Goal: Find specific page/section: Find specific page/section

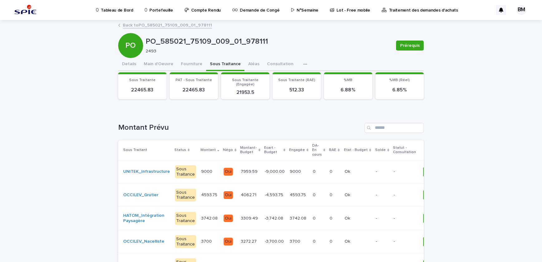
click at [163, 12] on p "Portefeuille" at bounding box center [160, 6] width 23 height 13
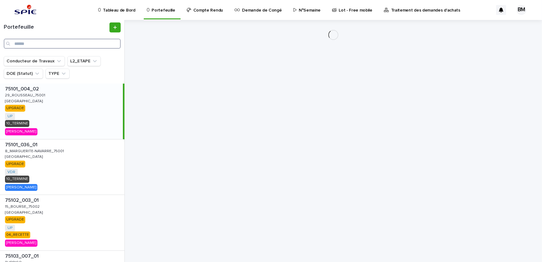
click at [89, 43] on input "Search" at bounding box center [62, 44] width 117 height 10
click at [83, 44] on input "Search" at bounding box center [62, 44] width 117 height 10
paste input "**********"
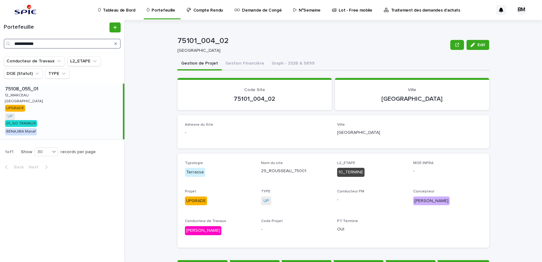
type input "**********"
click at [94, 113] on div "75108_055_01 75108_055_01 12_MARCEAU 12_MARCEAU [GEOGRAPHIC_DATA] [GEOGRAPHIC_D…" at bounding box center [61, 111] width 123 height 55
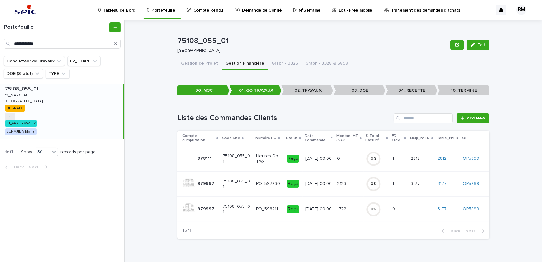
click at [346, 188] on div "21239.72 21239.72" at bounding box center [349, 184] width 24 height 10
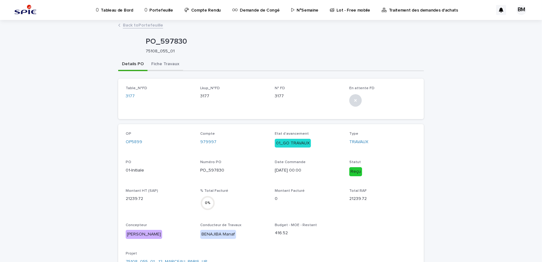
click at [161, 67] on button "Fiche Travaux" at bounding box center [165, 64] width 36 height 13
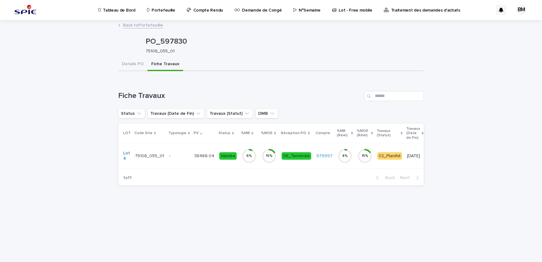
click at [198, 151] on div "38466.04 38466.04" at bounding box center [204, 156] width 20 height 10
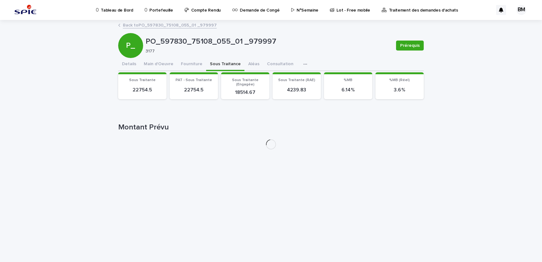
click at [218, 62] on button "Sous Traitance" at bounding box center [225, 64] width 38 height 13
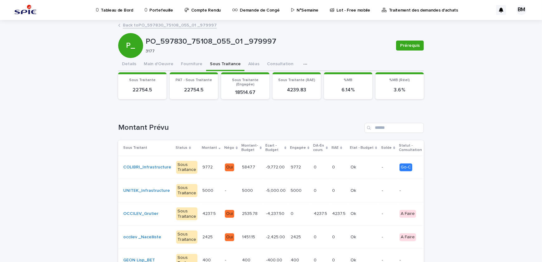
click at [348, 168] on td "Ok Ok" at bounding box center [363, 167] width 31 height 23
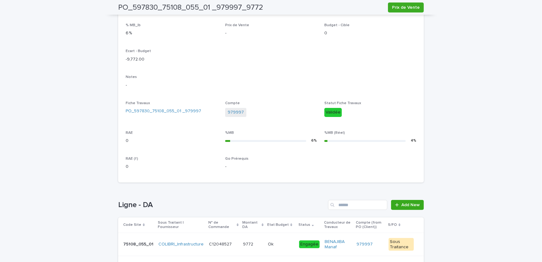
scroll to position [178, 0]
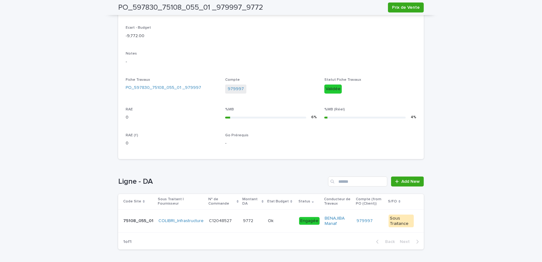
click at [329, 212] on td "BENAJIBA Manaf" at bounding box center [338, 220] width 32 height 23
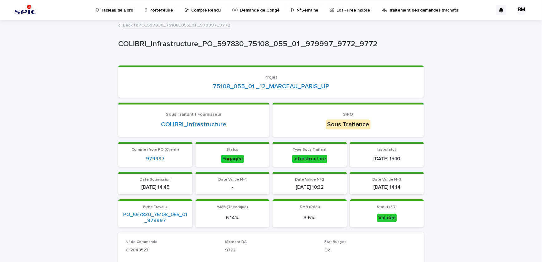
scroll to position [170, 0]
